Goal: Check status: Check status

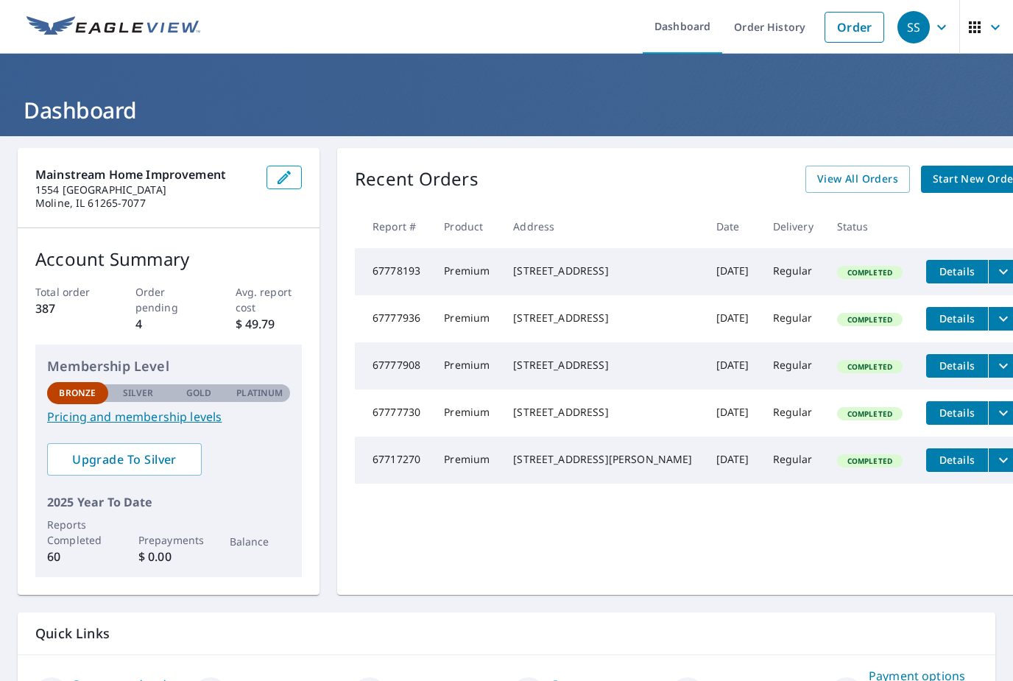
click at [817, 178] on span "View All Orders" at bounding box center [857, 179] width 81 height 18
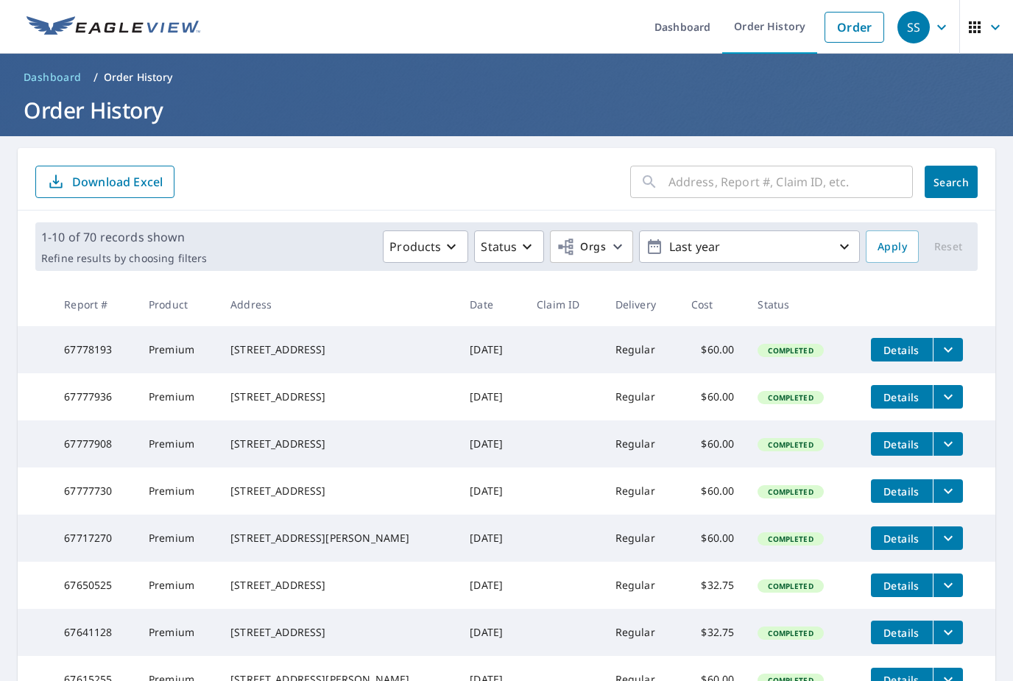
click at [778, 186] on input "text" at bounding box center [791, 181] width 244 height 41
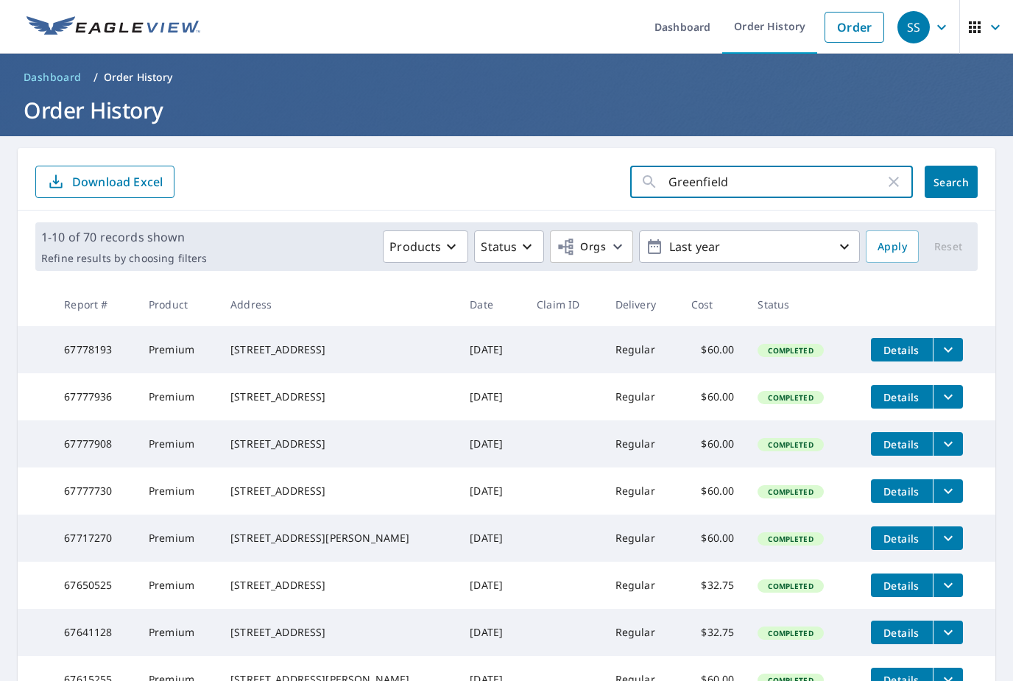
type input "Greenfield"
click at [961, 180] on span "Search" at bounding box center [951, 182] width 29 height 14
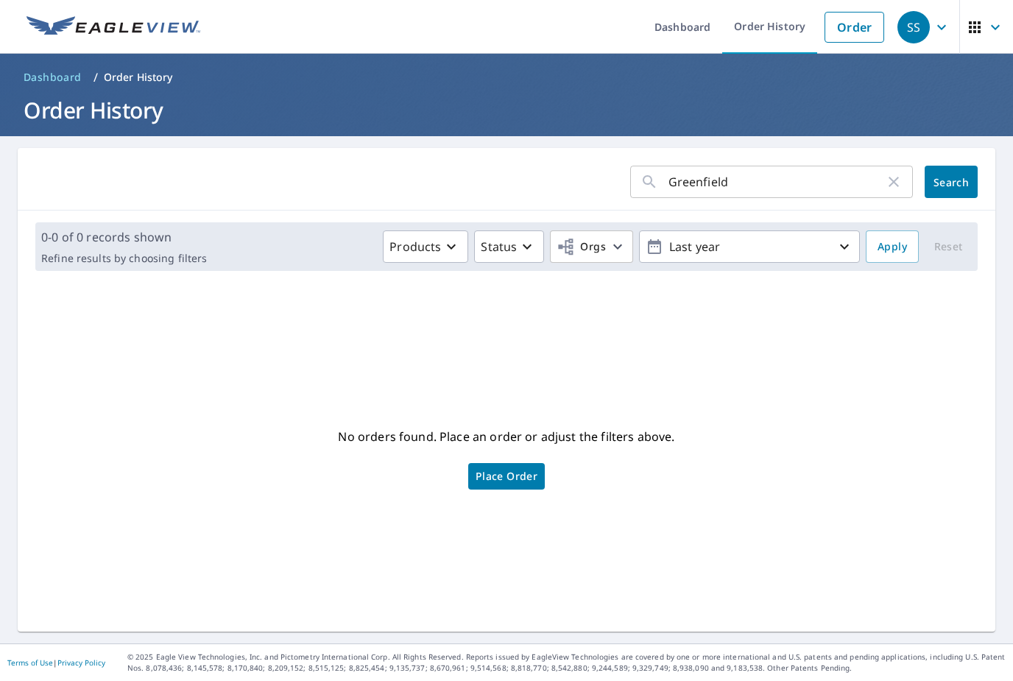
click at [891, 183] on icon "button" at bounding box center [894, 182] width 18 height 18
click at [743, 180] on input "text" at bounding box center [791, 181] width 244 height 41
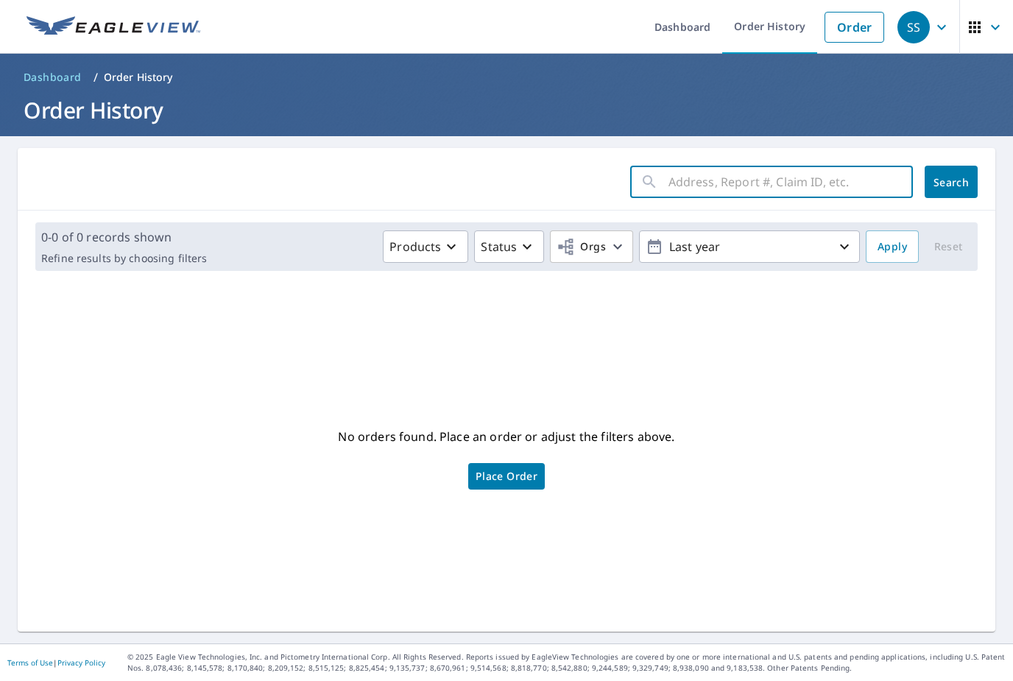
click at [728, 180] on input "text" at bounding box center [791, 181] width 244 height 41
paste input "[STREET_ADDRESS][PERSON_NAME]"
type input "[STREET_ADDRESS][PERSON_NAME]"
click at [951, 184] on span "Search" at bounding box center [951, 182] width 29 height 14
